Goal: Information Seeking & Learning: Understand process/instructions

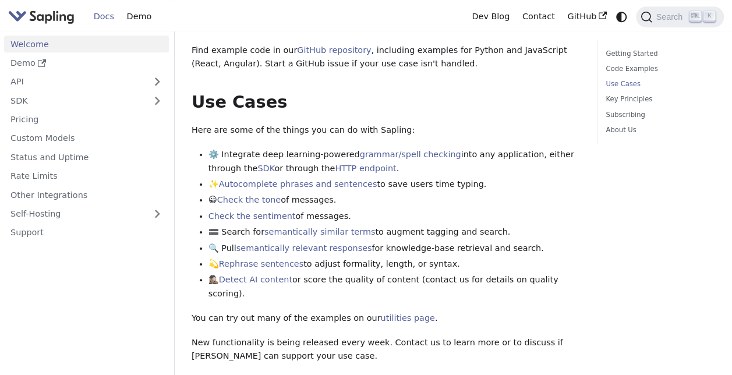
scroll to position [440, 0]
click at [618, 66] on link "Code Examples" at bounding box center [658, 68] width 105 height 11
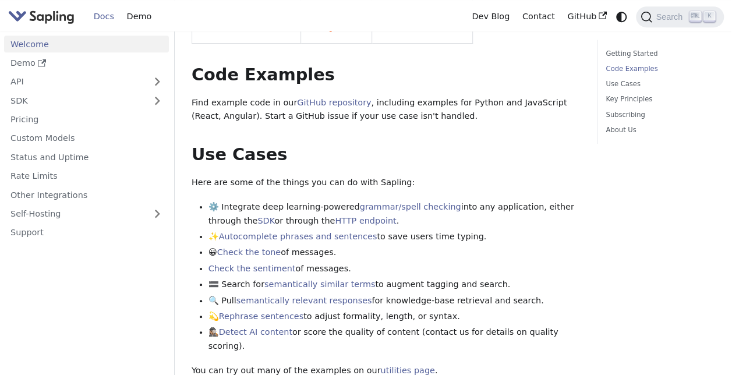
click at [618, 66] on link "Code Examples" at bounding box center [658, 68] width 105 height 11
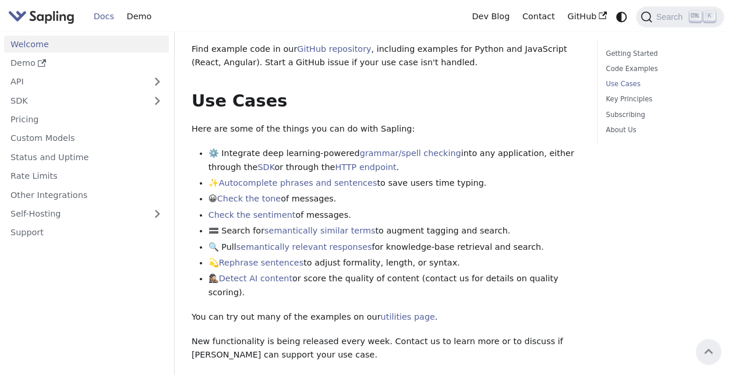
scroll to position [436, 0]
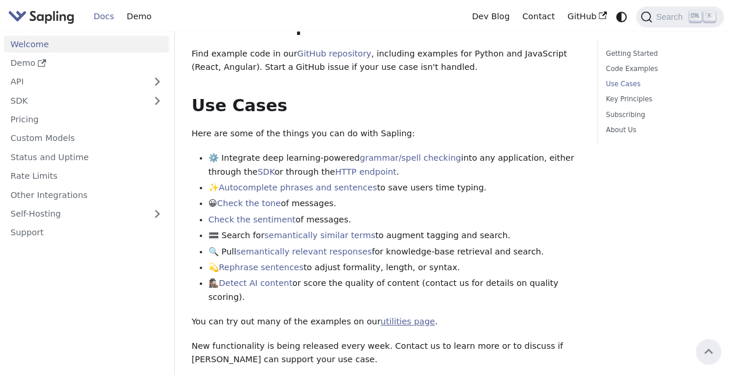
click at [380, 317] on link "utilities page" at bounding box center [407, 321] width 54 height 9
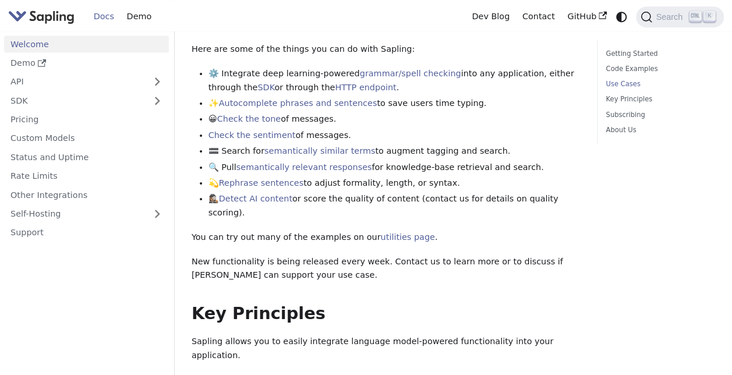
scroll to position [521, 0]
click at [332, 303] on h2 "Key Principles ​" at bounding box center [386, 313] width 388 height 21
